Goal: Navigation & Orientation: Find specific page/section

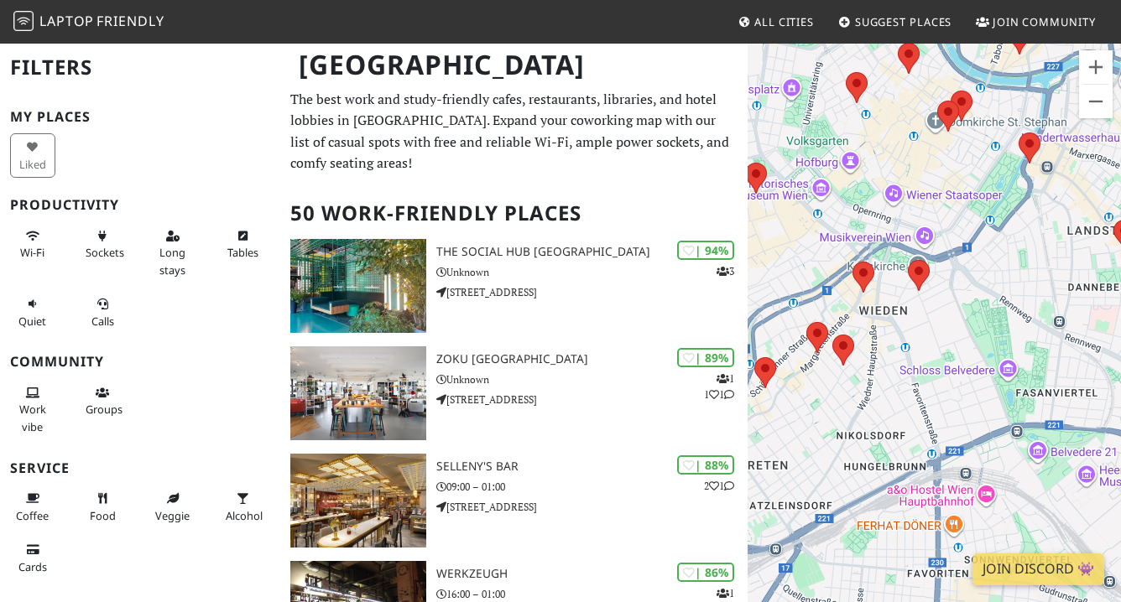
drag, startPoint x: 907, startPoint y: 275, endPoint x: 1107, endPoint y: 293, distance: 200.4
click at [1107, 293] on div "To navigate, press the arrow keys." at bounding box center [933, 343] width 373 height 602
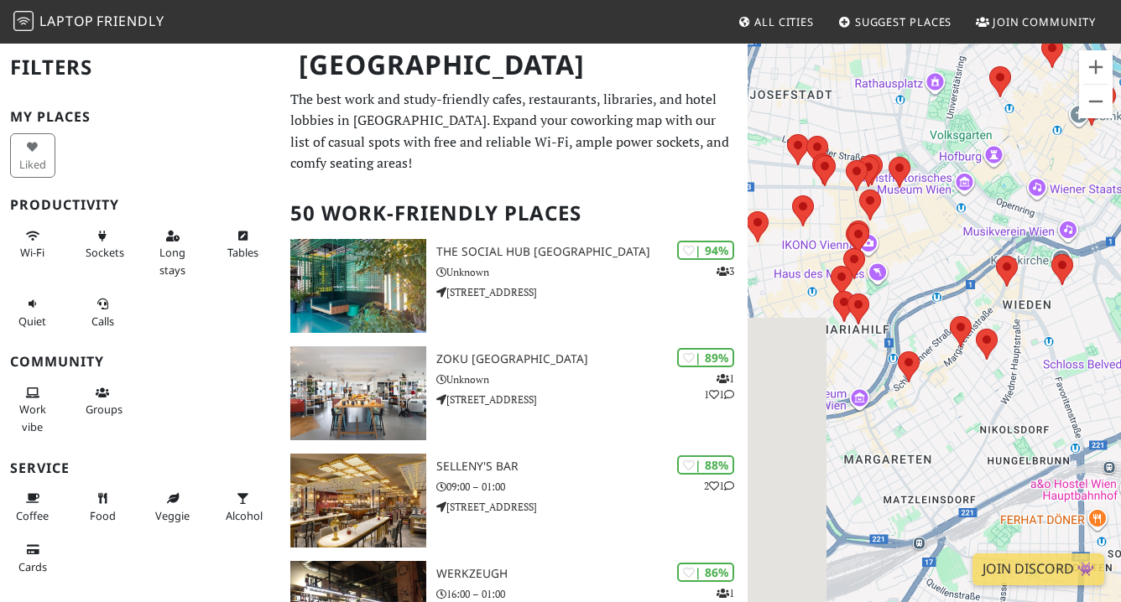
drag, startPoint x: 871, startPoint y: 304, endPoint x: 1006, endPoint y: 294, distance: 134.6
click at [1006, 294] on div "To navigate, press the arrow keys." at bounding box center [933, 343] width 373 height 602
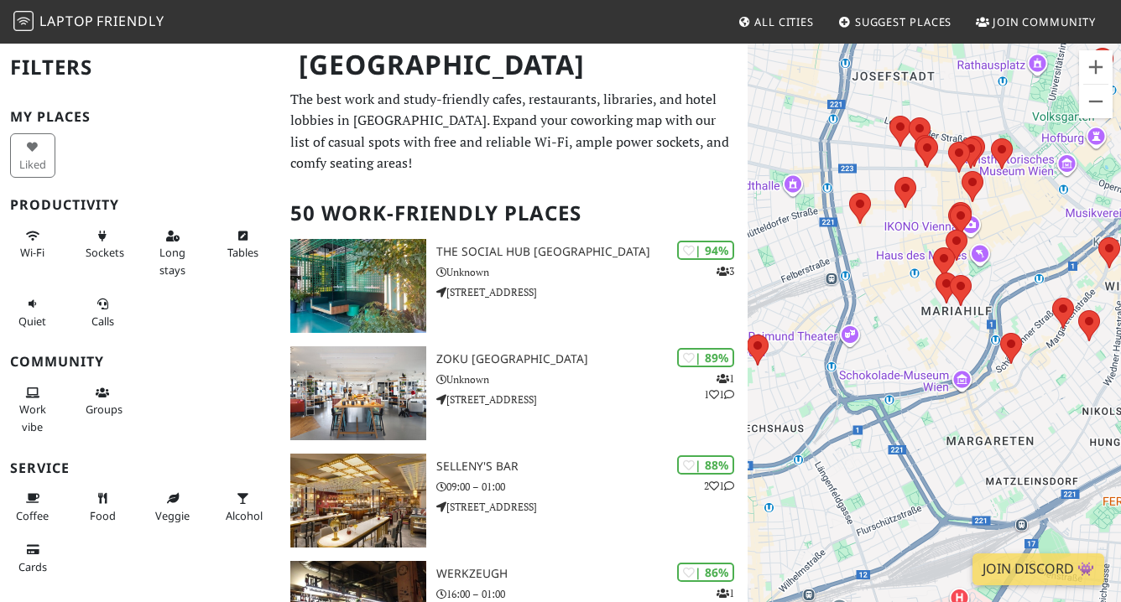
drag, startPoint x: 922, startPoint y: 281, endPoint x: 1039, endPoint y: 261, distance: 119.1
click at [1039, 261] on div "To navigate, press the arrow keys." at bounding box center [933, 343] width 373 height 602
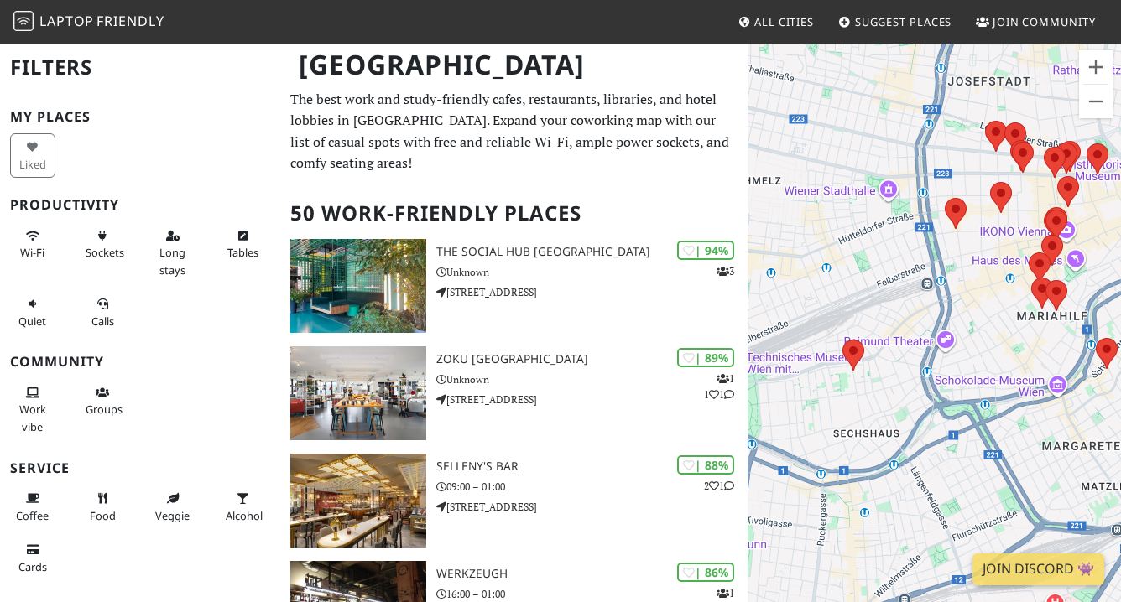
drag, startPoint x: 848, startPoint y: 303, endPoint x: 933, endPoint y: 309, distance: 85.0
click at [933, 309] on div "To navigate, press the arrow keys." at bounding box center [933, 343] width 373 height 602
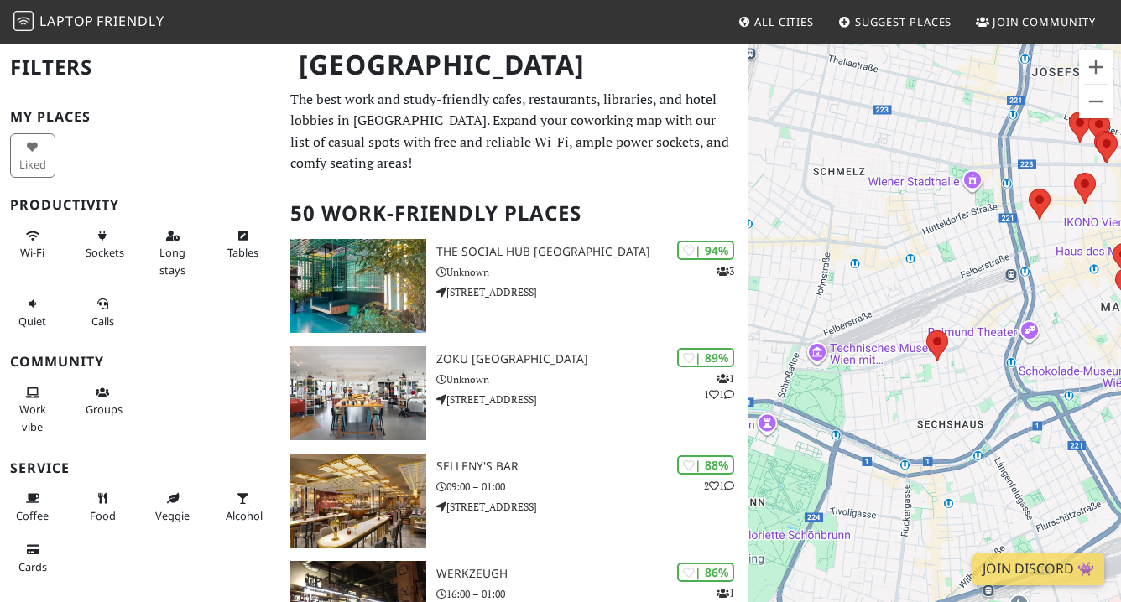
drag, startPoint x: 879, startPoint y: 314, endPoint x: 965, endPoint y: 304, distance: 86.0
click at [965, 304] on div "To navigate, press the arrow keys." at bounding box center [933, 343] width 373 height 602
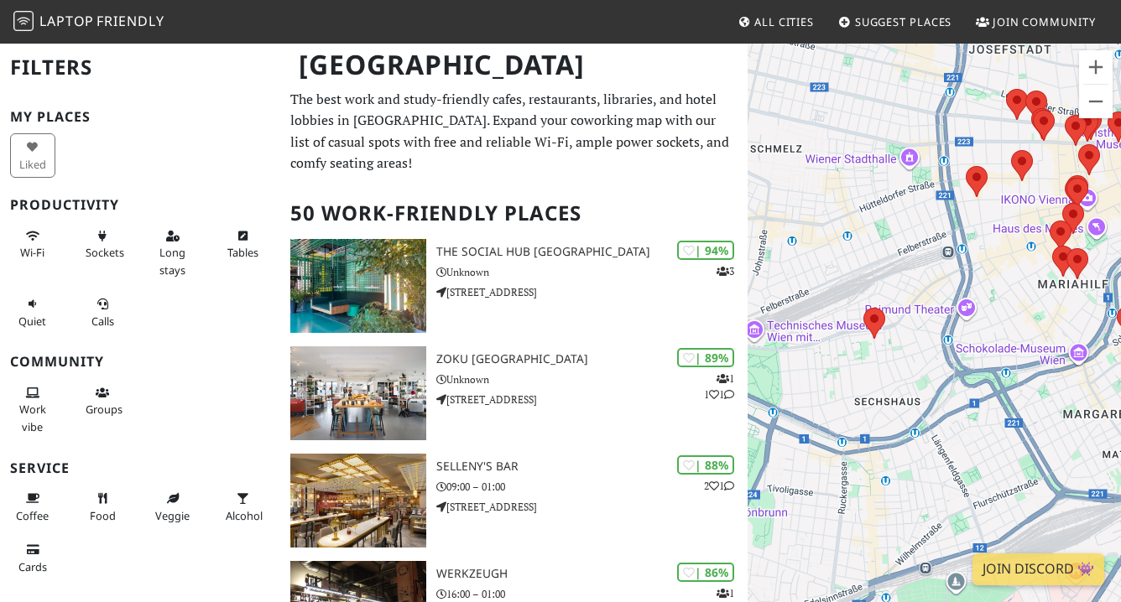
drag, startPoint x: 986, startPoint y: 316, endPoint x: 927, endPoint y: 286, distance: 66.8
click at [927, 286] on div "To navigate, press the arrow keys." at bounding box center [933, 343] width 373 height 602
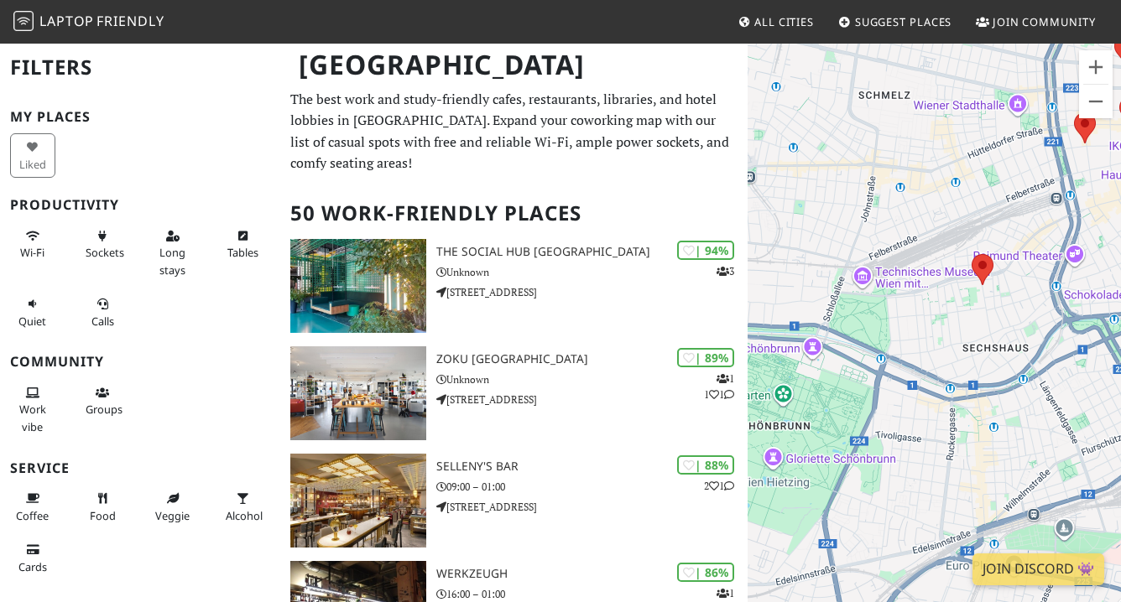
drag, startPoint x: 926, startPoint y: 288, endPoint x: 1043, endPoint y: 242, distance: 125.1
click at [1043, 242] on div "To navigate, press the arrow keys." at bounding box center [933, 343] width 373 height 602
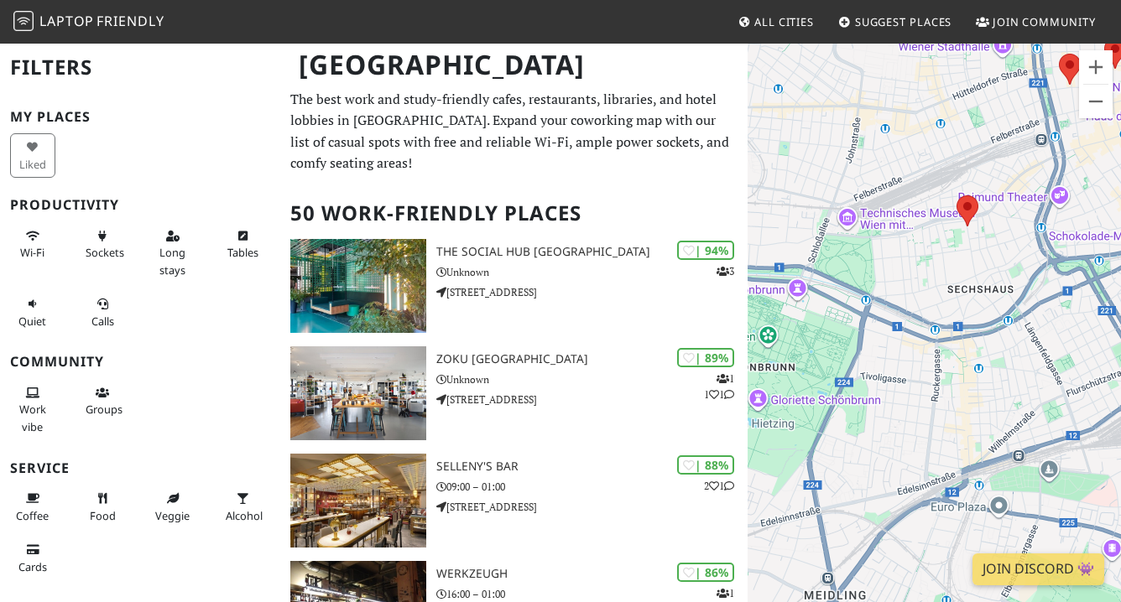
drag, startPoint x: 919, startPoint y: 311, endPoint x: 903, endPoint y: 251, distance: 62.5
click at [903, 251] on div "To navigate, press the arrow keys." at bounding box center [933, 343] width 373 height 602
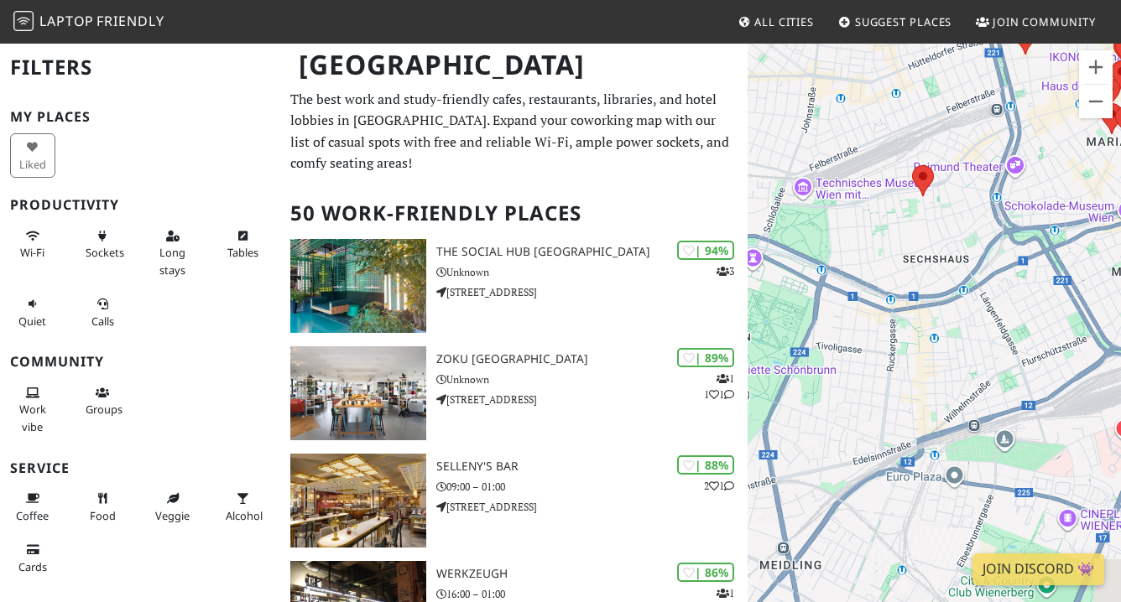
drag, startPoint x: 903, startPoint y: 251, endPoint x: 852, endPoint y: 219, distance: 60.3
click at [852, 219] on div "To navigate, press the arrow keys." at bounding box center [933, 343] width 373 height 602
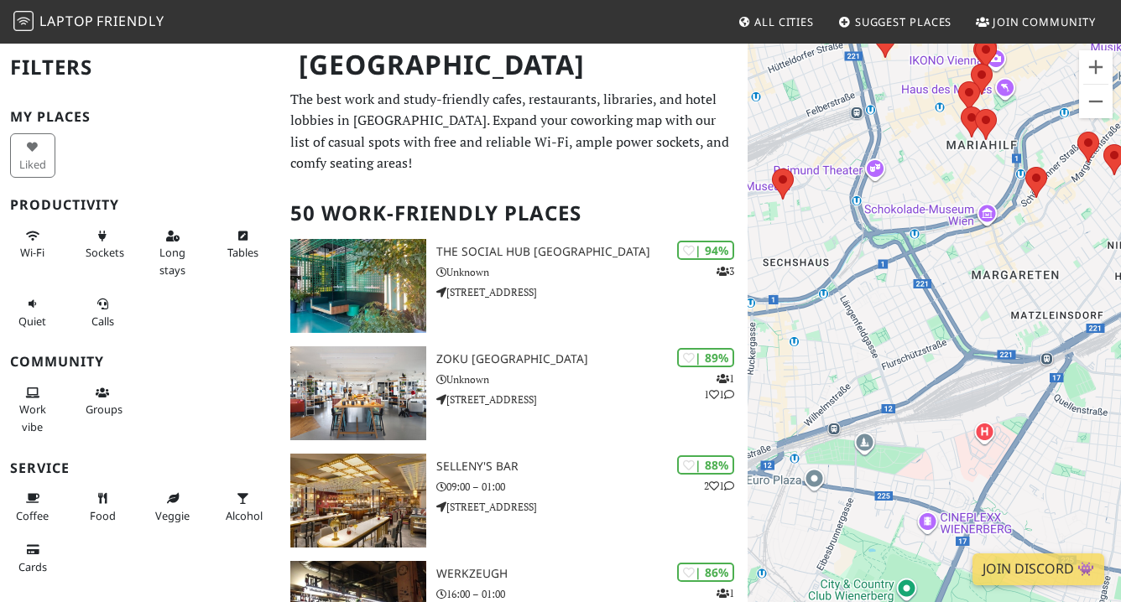
drag, startPoint x: 1032, startPoint y: 265, endPoint x: 890, endPoint y: 268, distance: 141.8
click at [890, 268] on div "To navigate, press the arrow keys." at bounding box center [933, 343] width 373 height 602
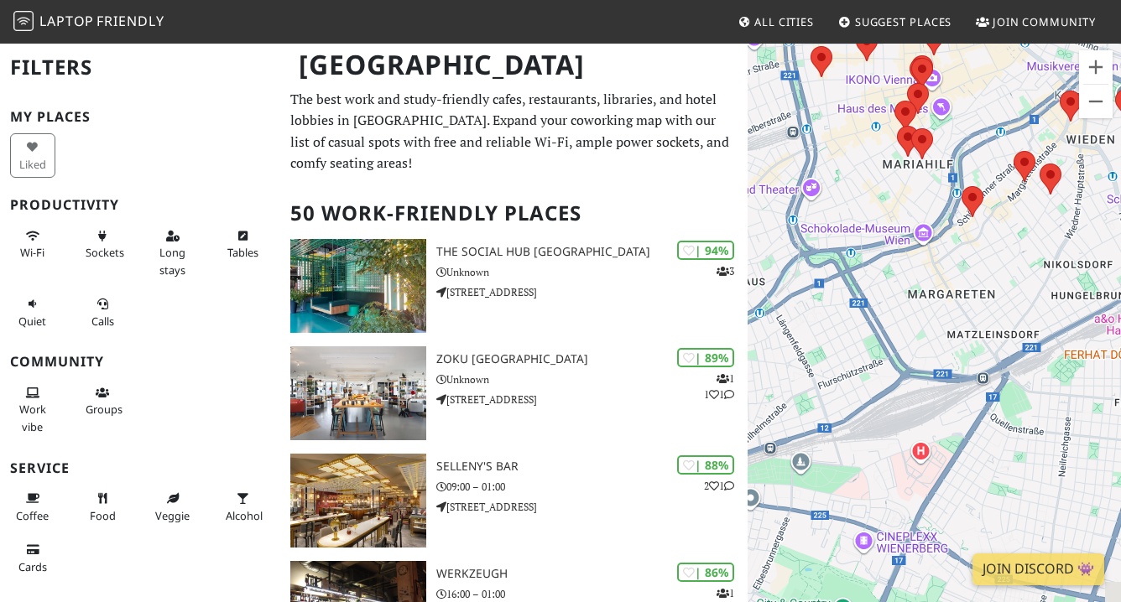
drag, startPoint x: 1030, startPoint y: 311, endPoint x: 970, endPoint y: 341, distance: 66.8
click at [970, 341] on div "To navigate, press the arrow keys." at bounding box center [933, 343] width 373 height 602
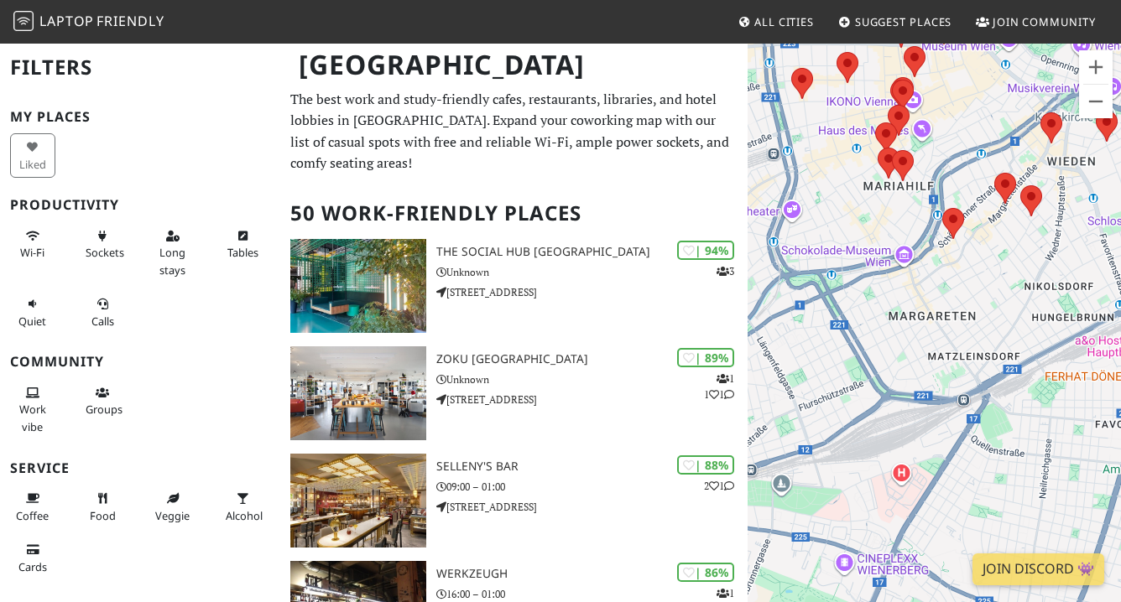
drag, startPoint x: 986, startPoint y: 284, endPoint x: 971, endPoint y: 300, distance: 22.0
click at [971, 302] on div "To navigate, press the arrow keys." at bounding box center [933, 343] width 373 height 602
click at [941, 208] on area at bounding box center [941, 208] width 0 height 0
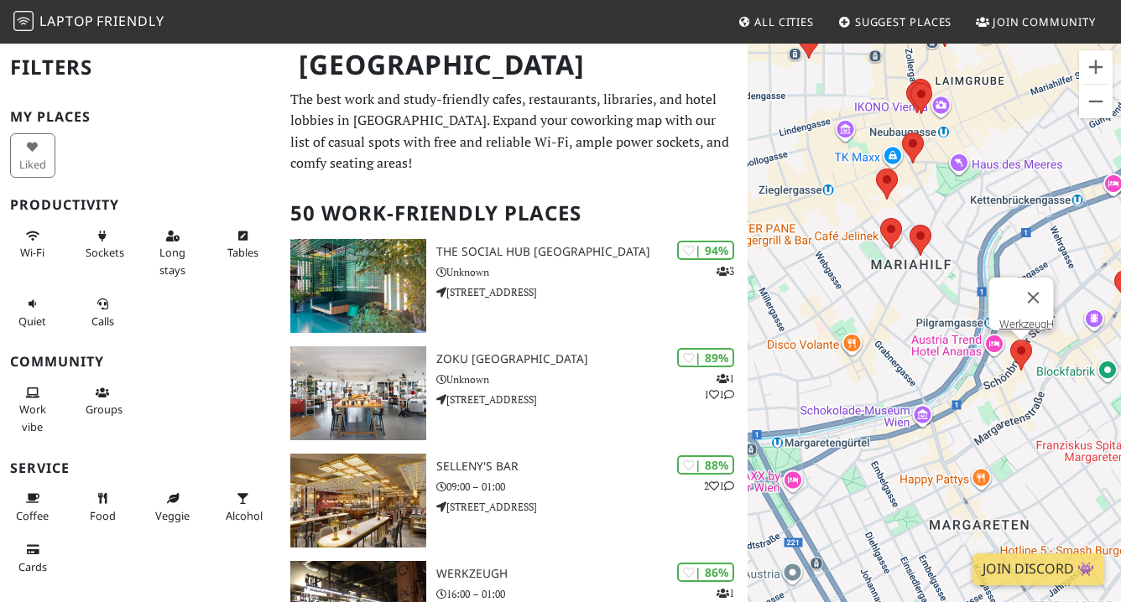
drag, startPoint x: 851, startPoint y: 224, endPoint x: 818, endPoint y: 340, distance: 120.5
click at [818, 340] on div "To navigate, press the arrow keys. WerkzeugH" at bounding box center [933, 343] width 373 height 602
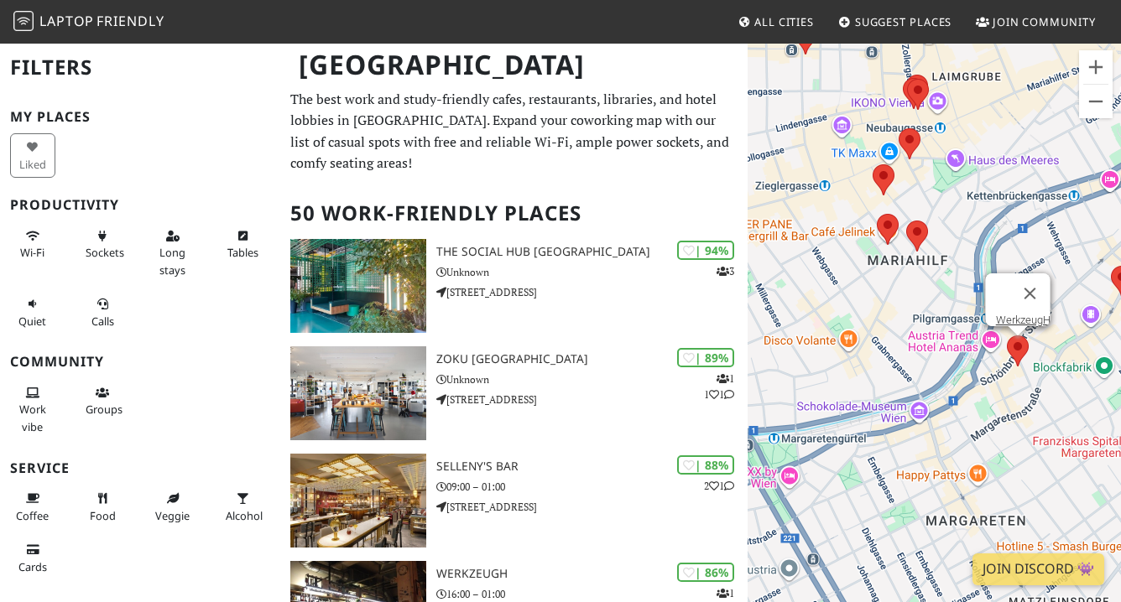
click at [1006, 335] on area at bounding box center [1006, 335] width 0 height 0
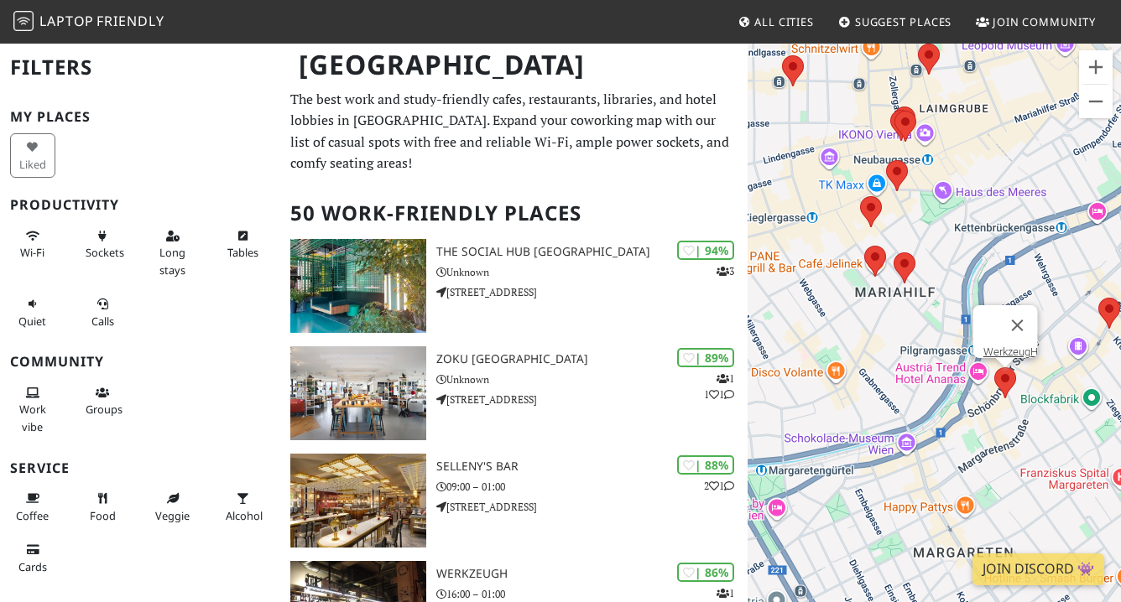
drag, startPoint x: 867, startPoint y: 272, endPoint x: 855, endPoint y: 305, distance: 35.8
click at [855, 305] on div "To navigate, press the arrow keys. WerkzeugH" at bounding box center [933, 343] width 373 height 602
click at [864, 246] on area at bounding box center [864, 246] width 0 height 0
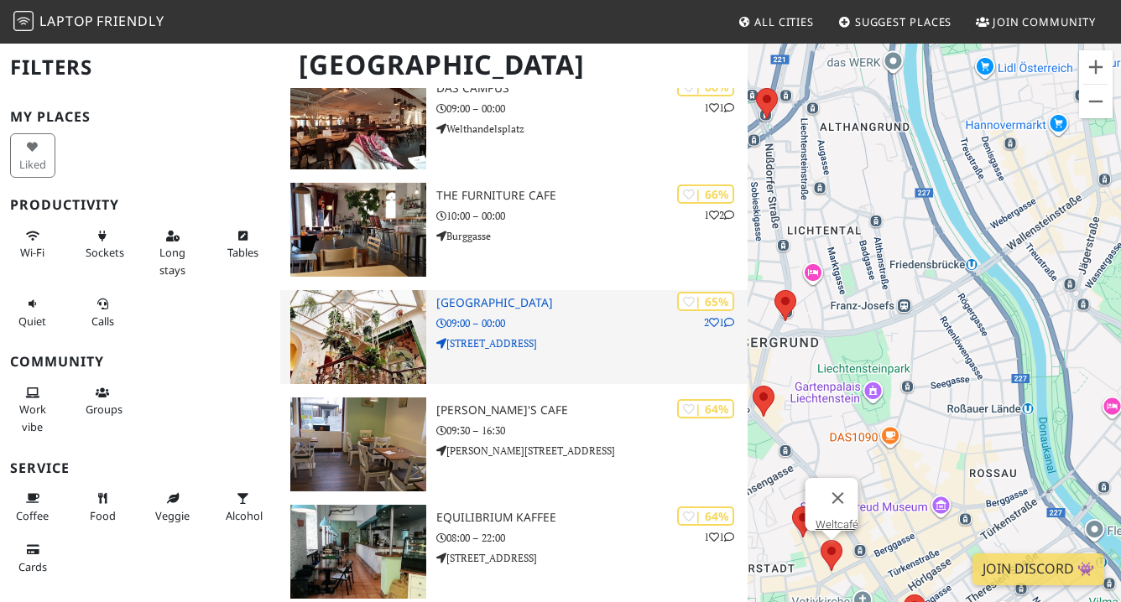
scroll to position [2634, 0]
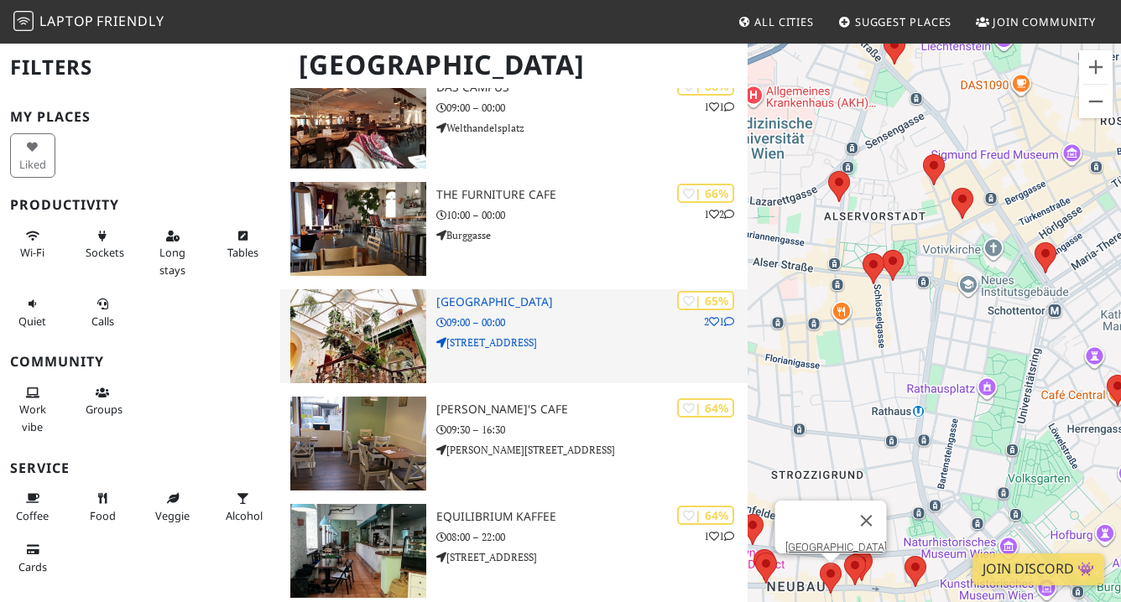
click at [527, 315] on p "09:00 – 00:00" at bounding box center [591, 323] width 311 height 16
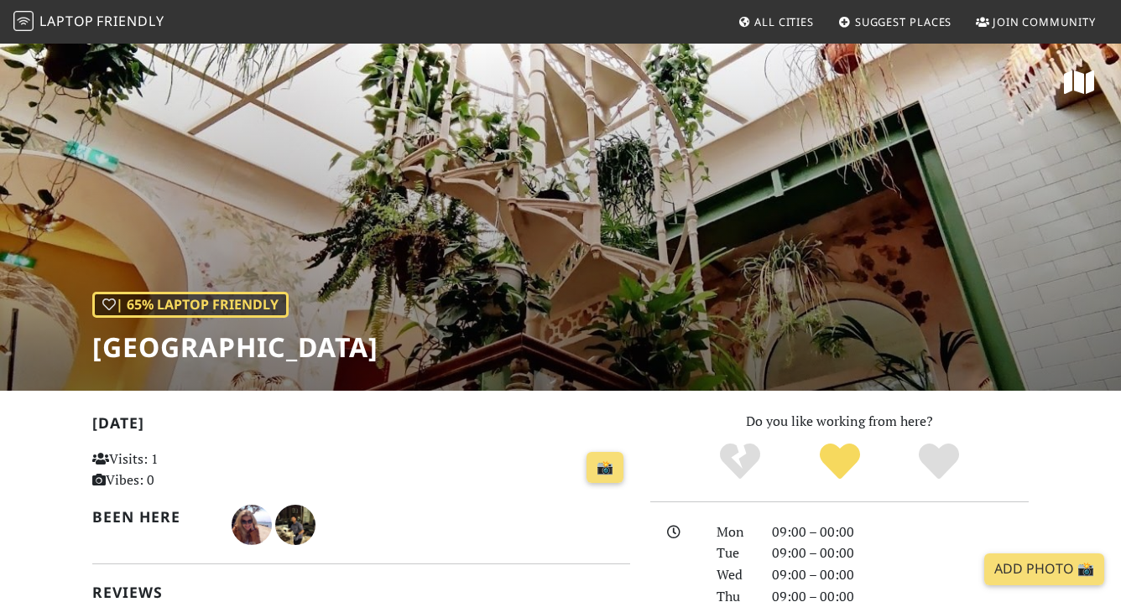
click at [683, 287] on div "| 65% Laptop Friendly Adlerhof" at bounding box center [560, 216] width 1121 height 349
